Goal: Find specific page/section: Find specific page/section

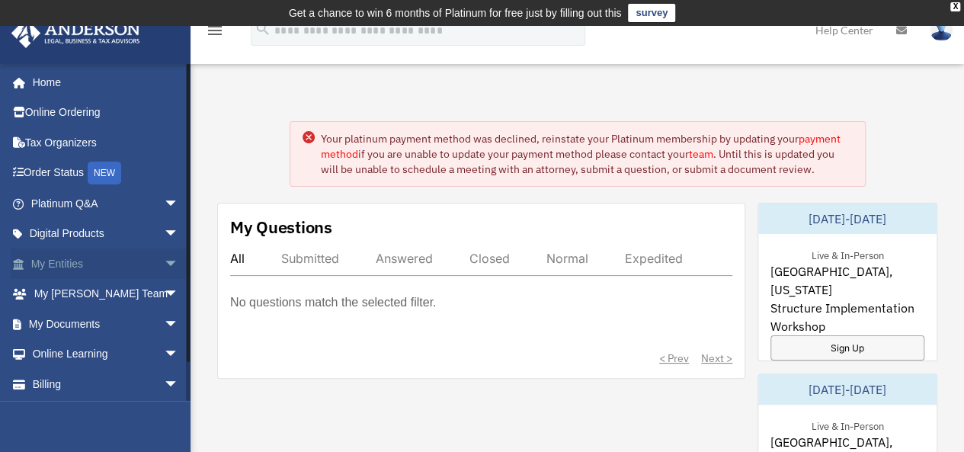
click at [164, 260] on span "arrow_drop_down" at bounding box center [179, 263] width 30 height 31
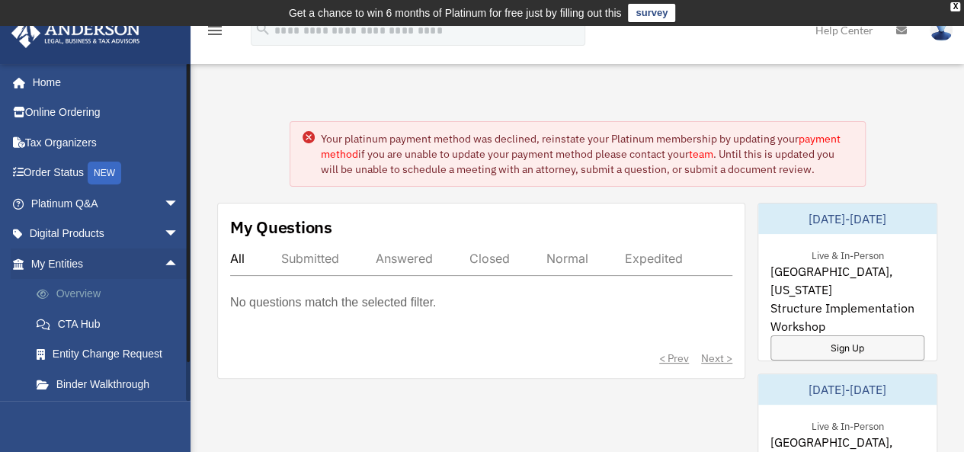
click at [83, 295] on link "Overview" at bounding box center [111, 294] width 181 height 30
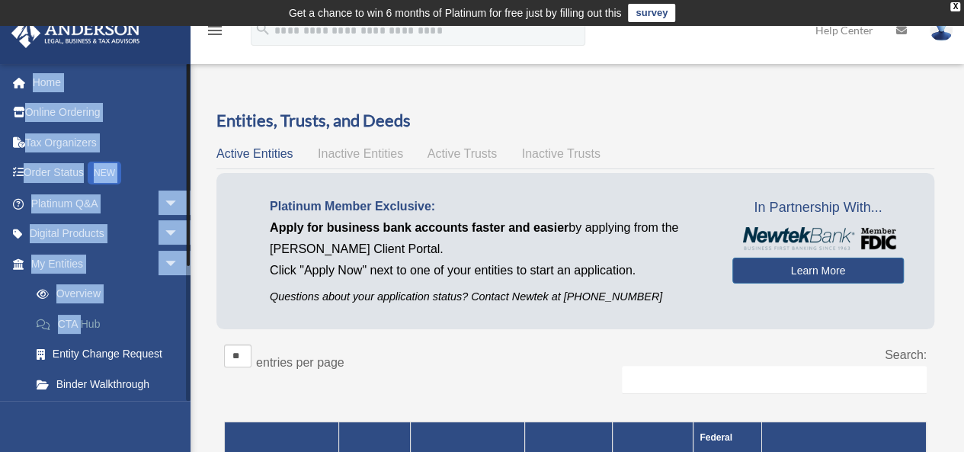
drag, startPoint x: 0, startPoint y: 0, endPoint x: 79, endPoint y: 319, distance: 329.0
click at [79, 319] on div "sabinterprise@yahoo.com Sign Out sabinterprise@yahoo.com Home Online Ordering T…" at bounding box center [95, 289] width 191 height 452
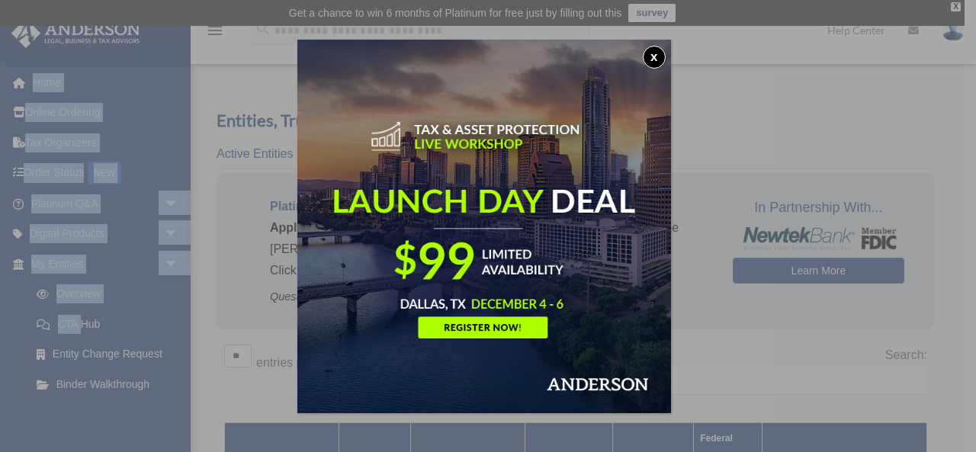
click at [659, 51] on button "x" at bounding box center [653, 57] width 23 height 23
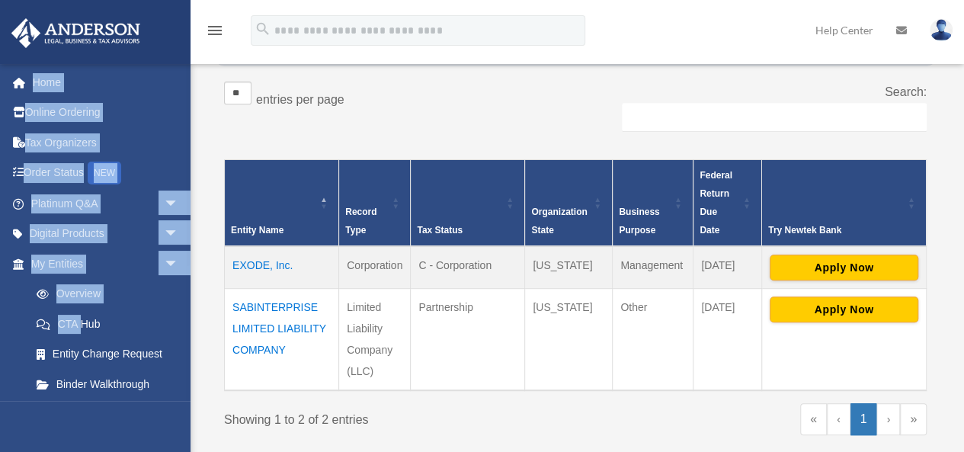
scroll to position [266, 0]
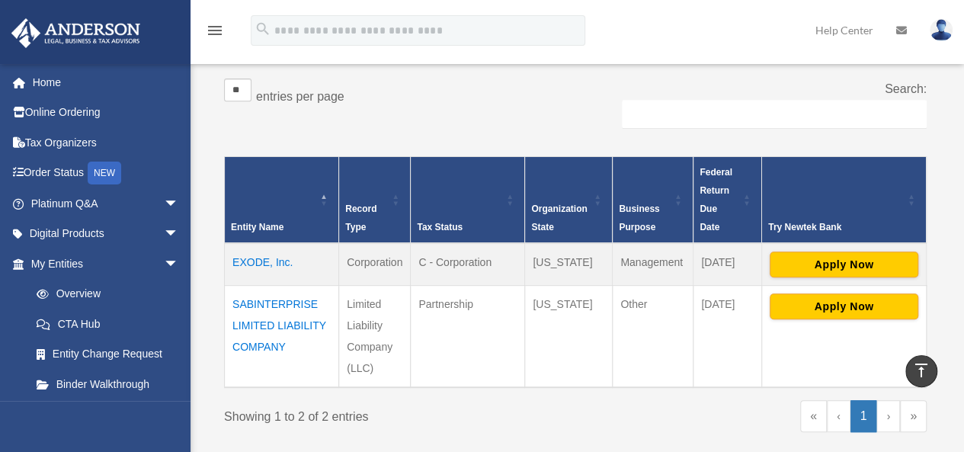
click at [494, 345] on td "Partnership" at bounding box center [468, 336] width 114 height 102
click at [273, 319] on td "SABINTERPRISE LIMITED LIABILITY COMPANY" at bounding box center [282, 336] width 114 height 102
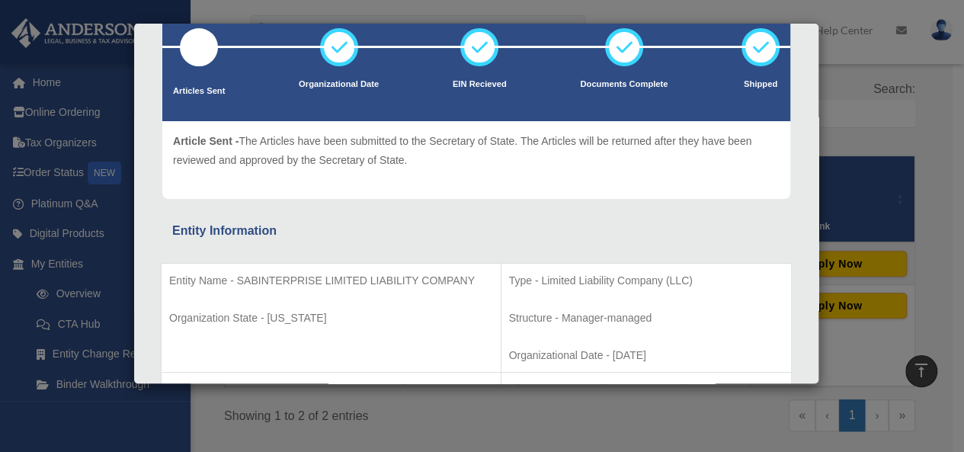
scroll to position [0, 0]
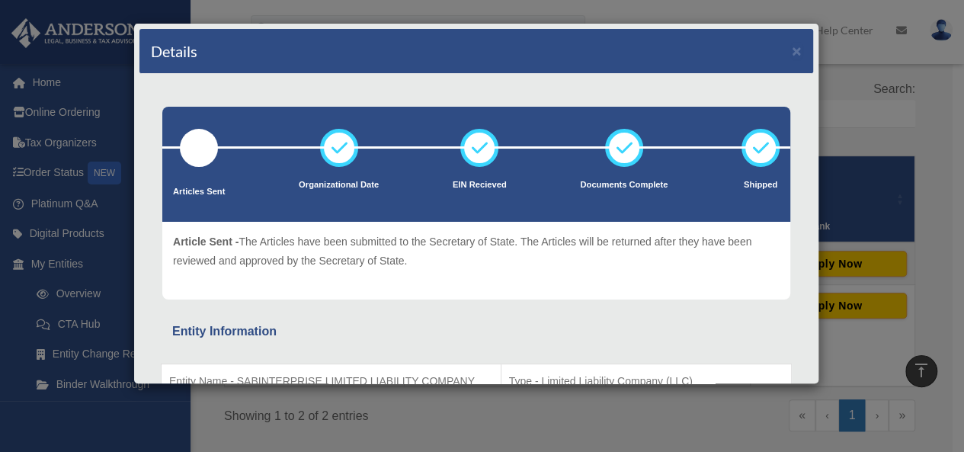
click at [913, 127] on div "Details × Articles Sent Organizational Date" at bounding box center [482, 226] width 964 height 452
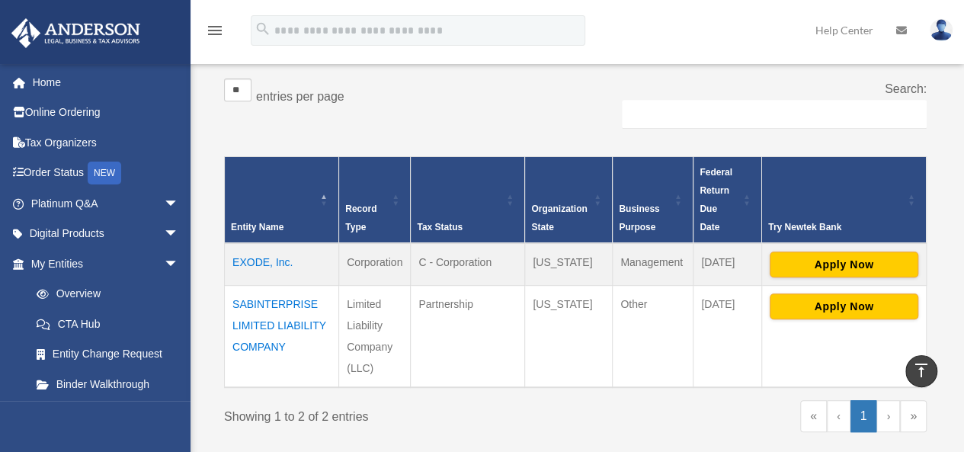
click at [277, 255] on td "EXODE, Inc." at bounding box center [282, 264] width 114 height 43
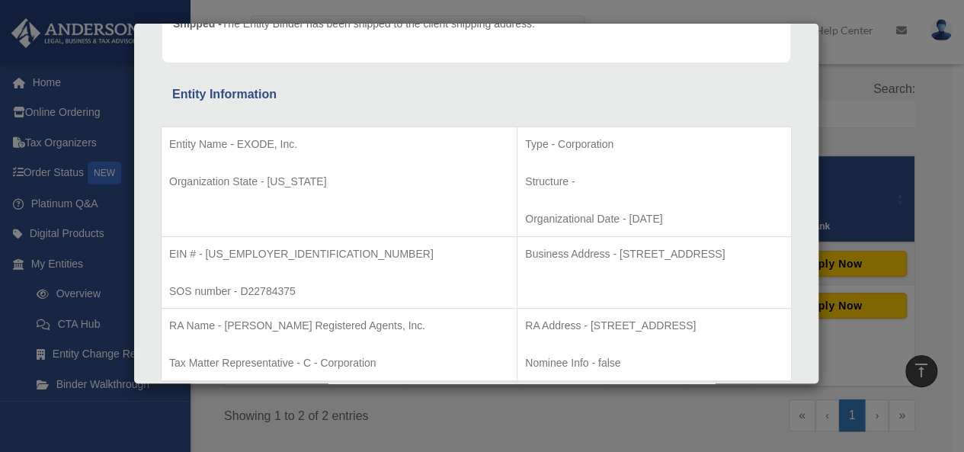
scroll to position [209, 0]
click at [854, 124] on div "Details × Articles Sent Organizational Date" at bounding box center [482, 226] width 964 height 452
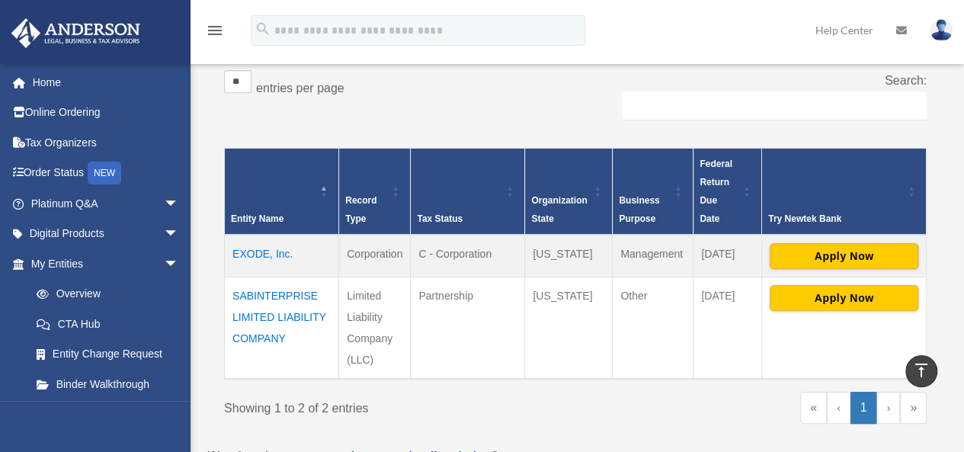
scroll to position [271, 0]
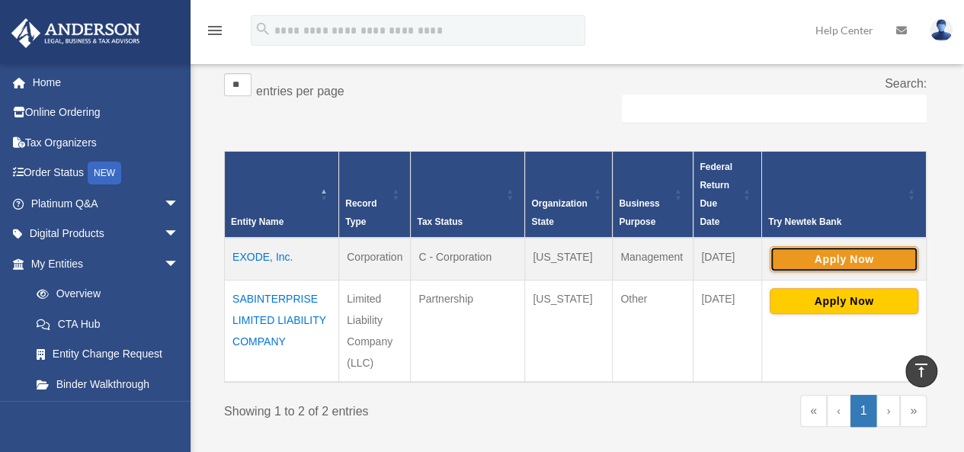
click at [839, 264] on button "Apply Now" at bounding box center [844, 259] width 149 height 26
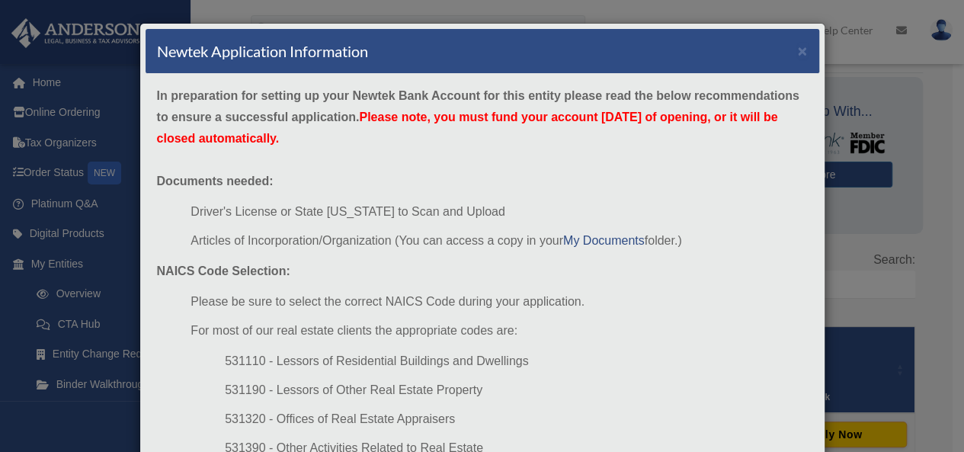
scroll to position [88, 0]
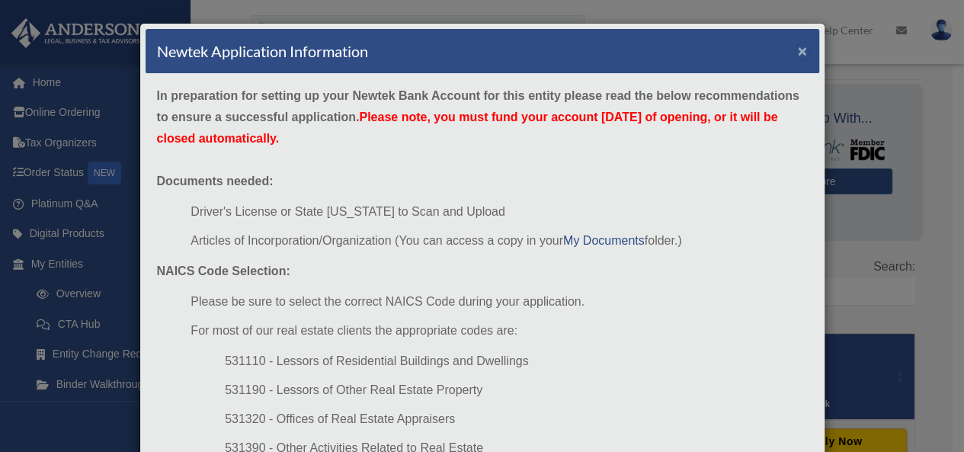
click at [798, 44] on button "×" at bounding box center [803, 51] width 10 height 16
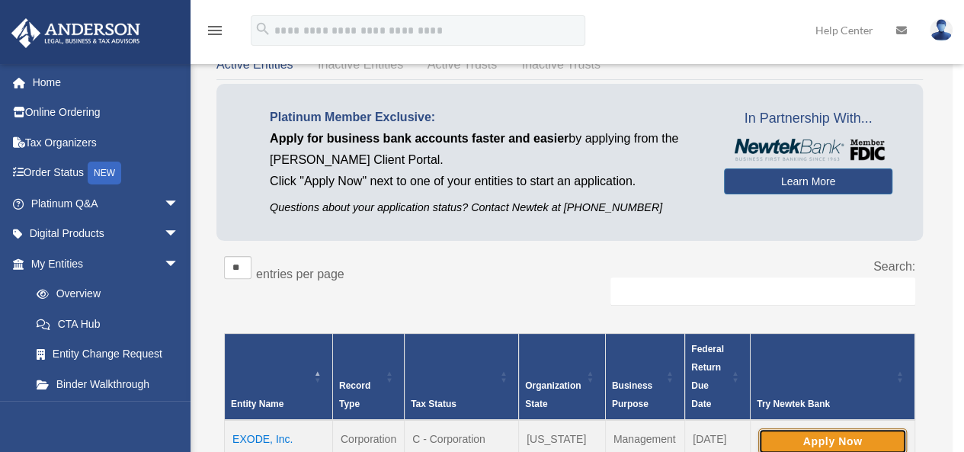
scroll to position [90, 0]
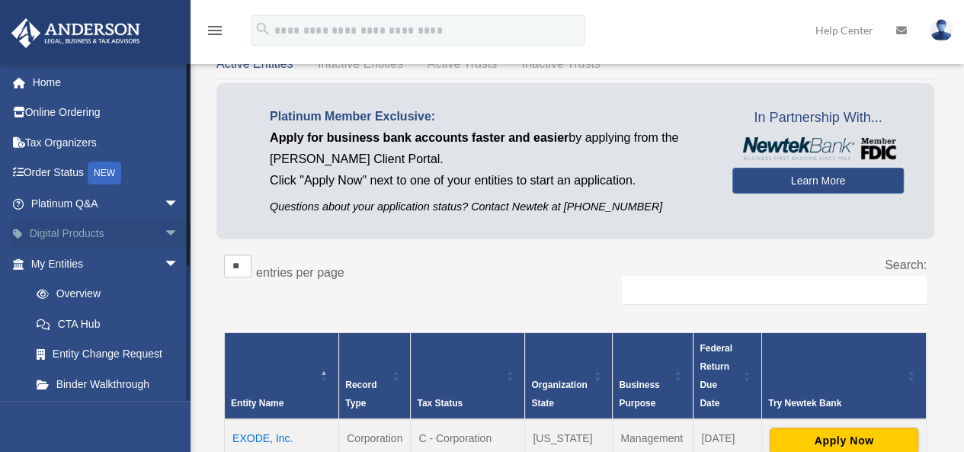
click at [52, 239] on link "Digital Products arrow_drop_down" at bounding box center [106, 234] width 191 height 30
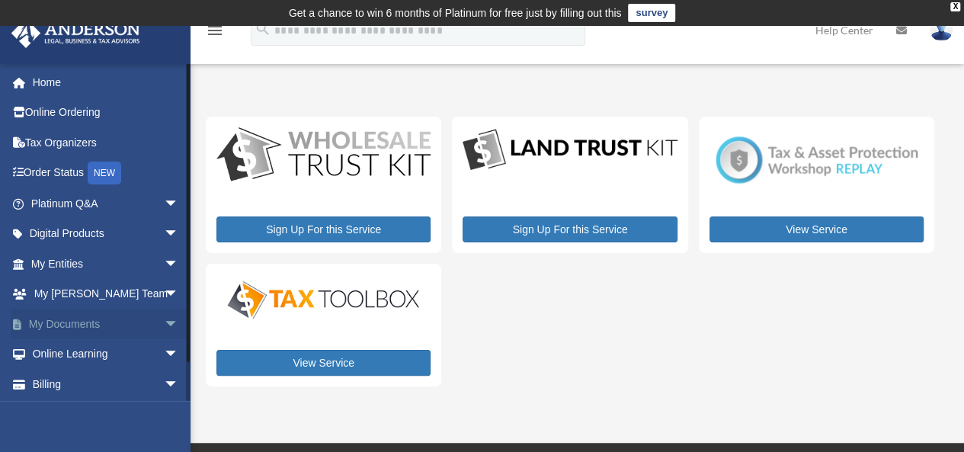
click at [81, 325] on link "My Documents arrow_drop_down" at bounding box center [106, 324] width 191 height 30
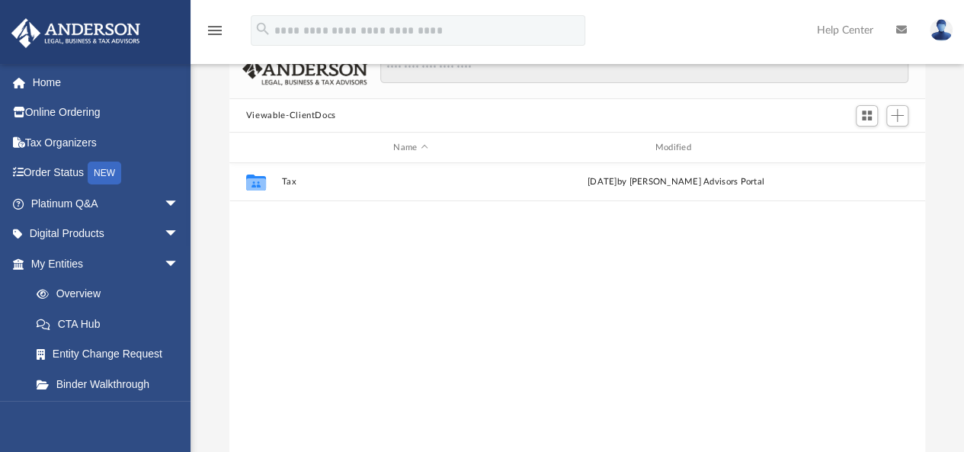
scroll to position [70, 0]
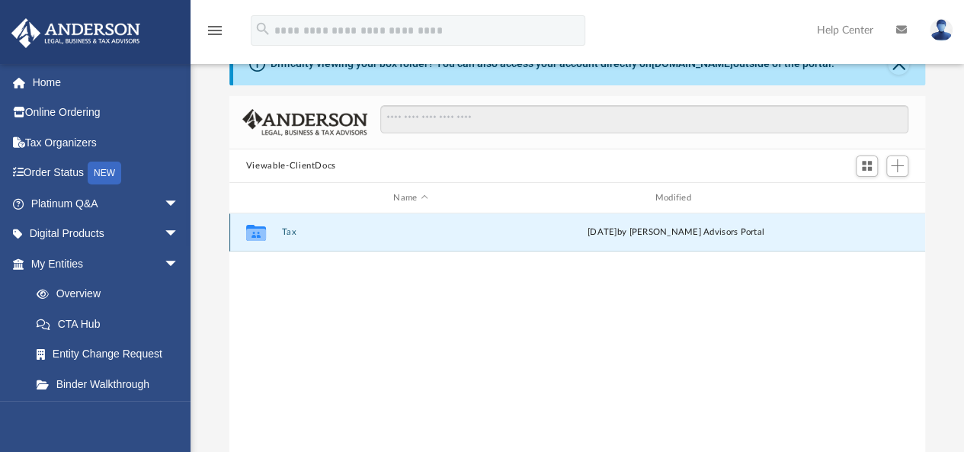
click at [286, 230] on button "Tax" at bounding box center [410, 233] width 258 height 10
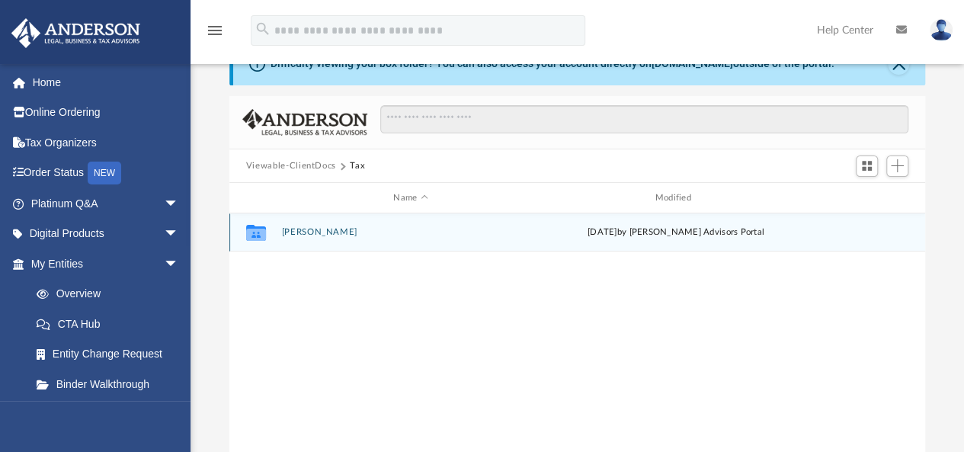
click at [292, 232] on button "[PERSON_NAME]" at bounding box center [410, 233] width 258 height 10
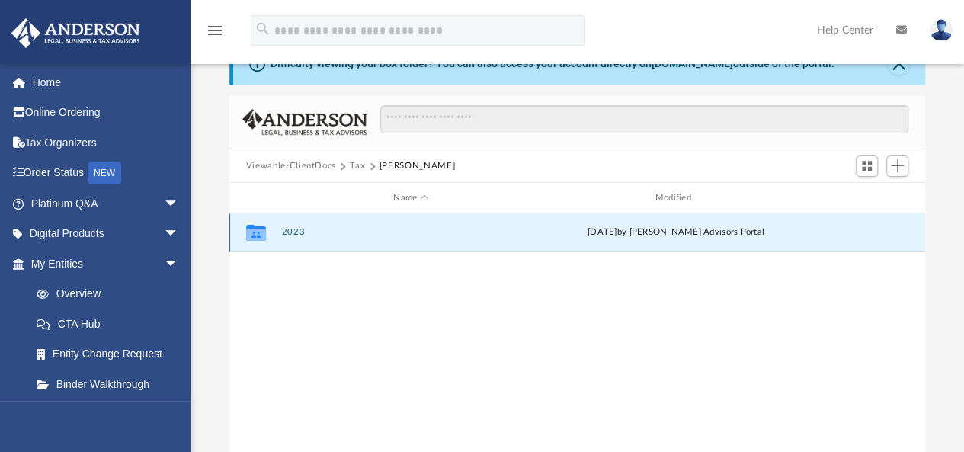
click at [292, 232] on button "2023" at bounding box center [410, 233] width 258 height 10
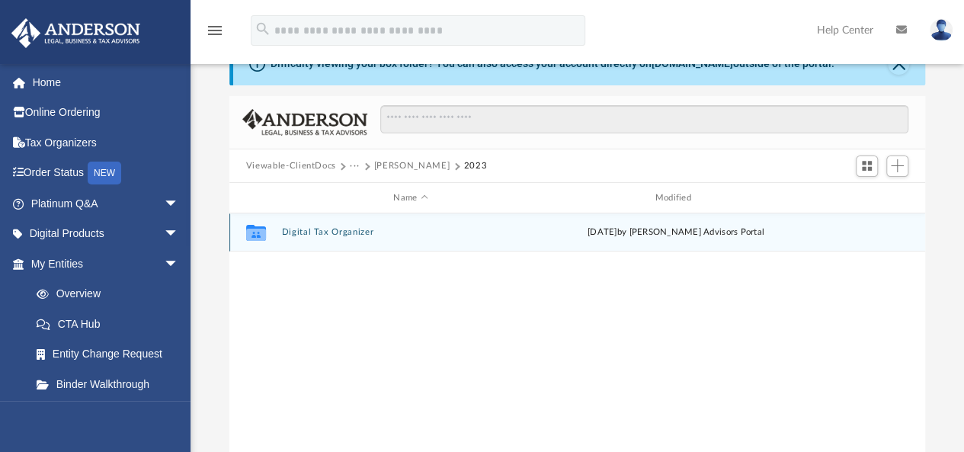
click at [288, 235] on button "Digital Tax Organizer" at bounding box center [410, 233] width 258 height 10
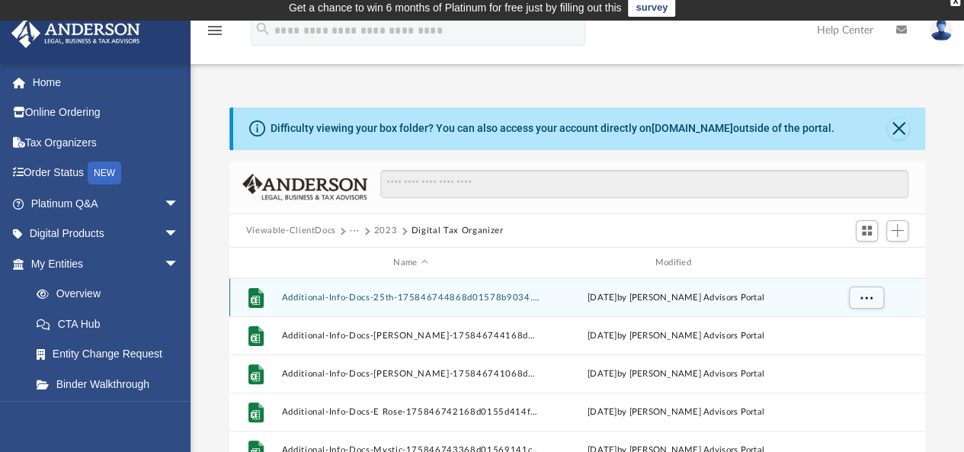
scroll to position [0, 0]
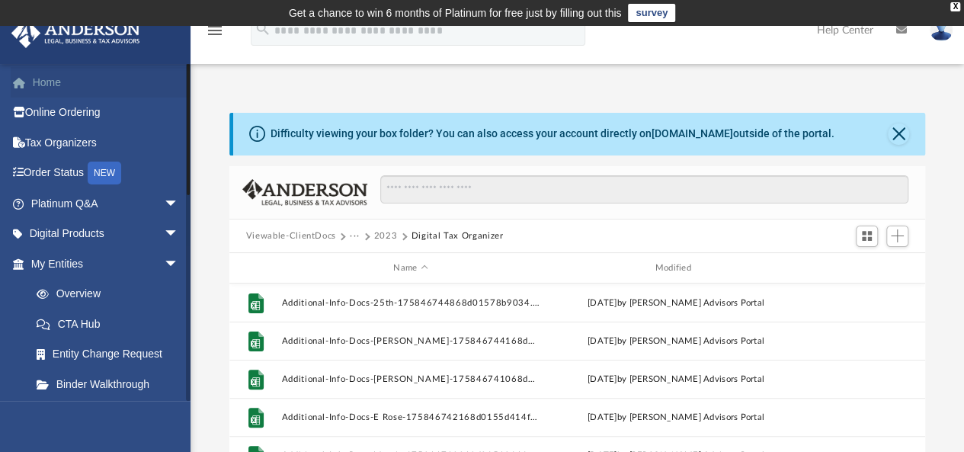
click at [49, 78] on link "Home" at bounding box center [106, 82] width 191 height 30
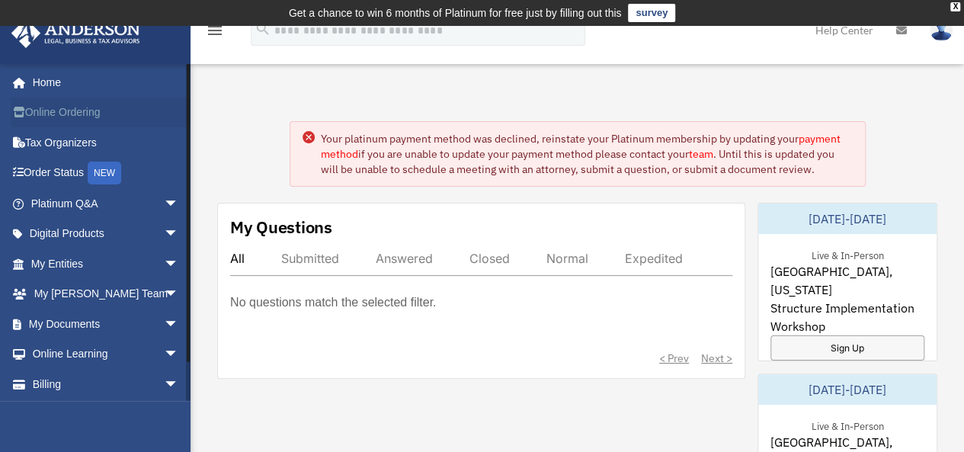
click at [58, 112] on link "Online Ordering" at bounding box center [106, 113] width 191 height 30
